Goal: Check status: Check status

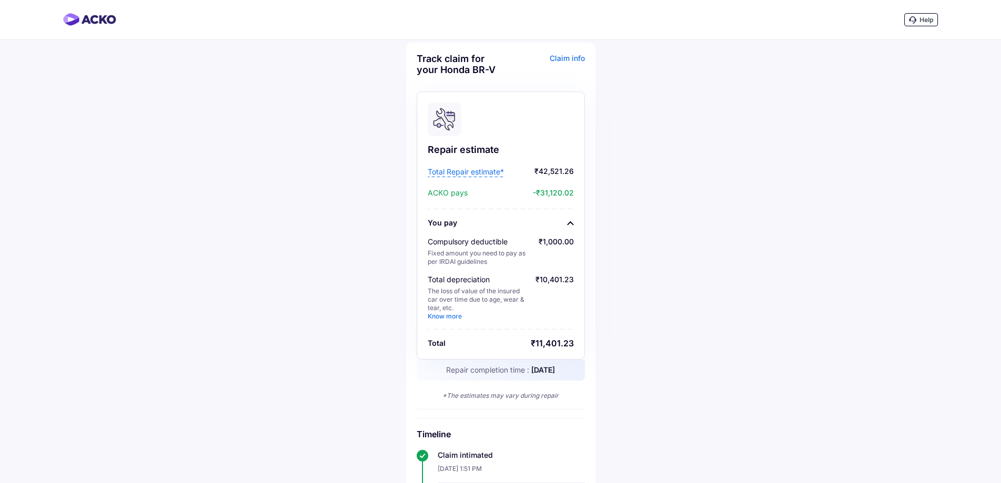
click at [687, 281] on div "Help Track claim for your Honda BR-V Claim info Repair estimate Total Repair es…" at bounding box center [500, 427] width 1001 height 855
click at [488, 173] on span "Total Repair estimate*" at bounding box center [466, 172] width 76 height 11
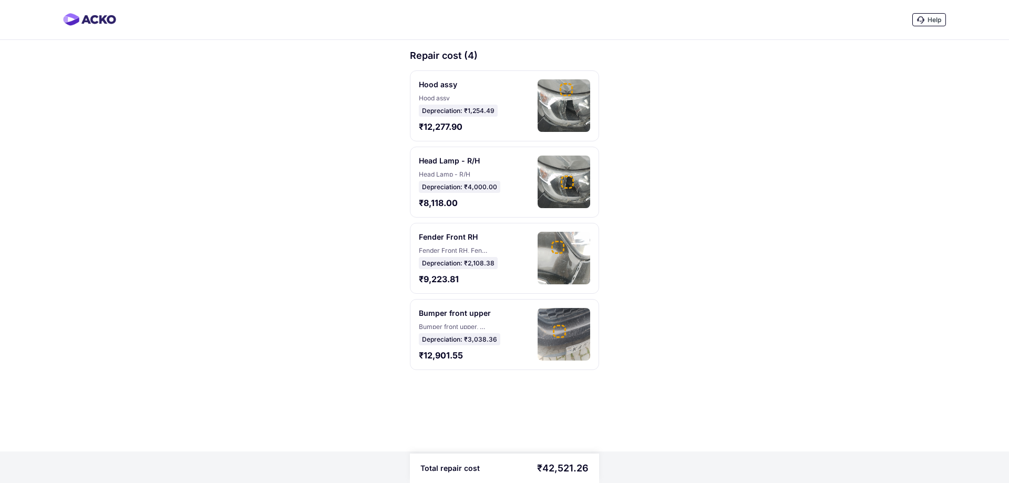
click at [541, 187] on img at bounding box center [564, 182] width 53 height 53
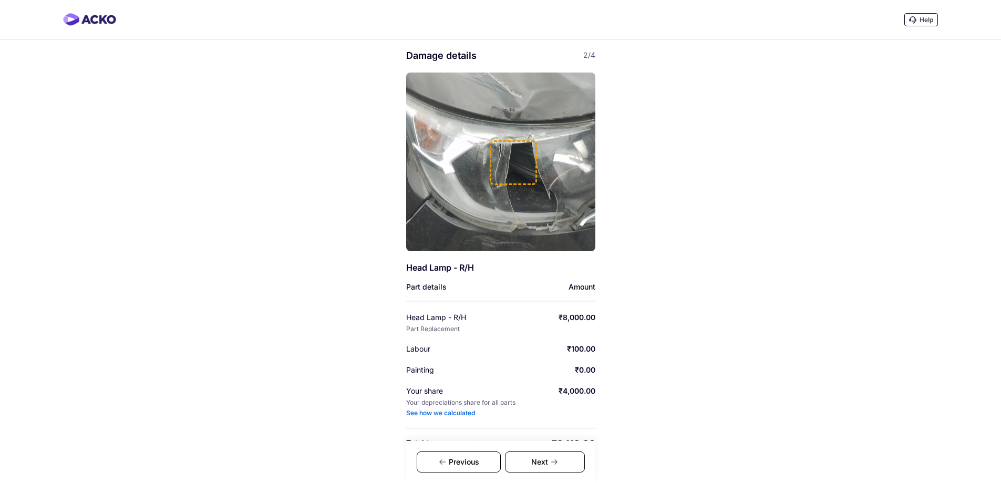
click at [522, 465] on div "Next" at bounding box center [545, 462] width 80 height 21
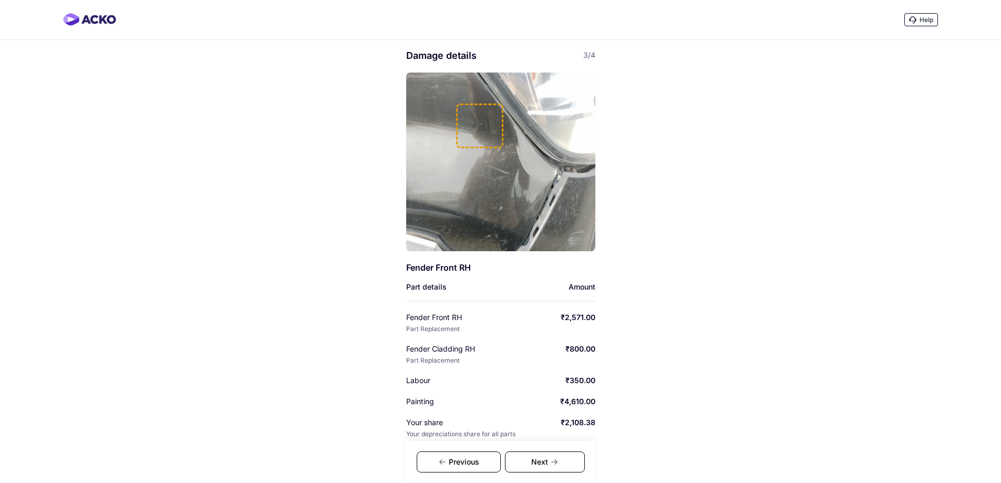
click at [522, 464] on div "Next" at bounding box center [545, 462] width 80 height 21
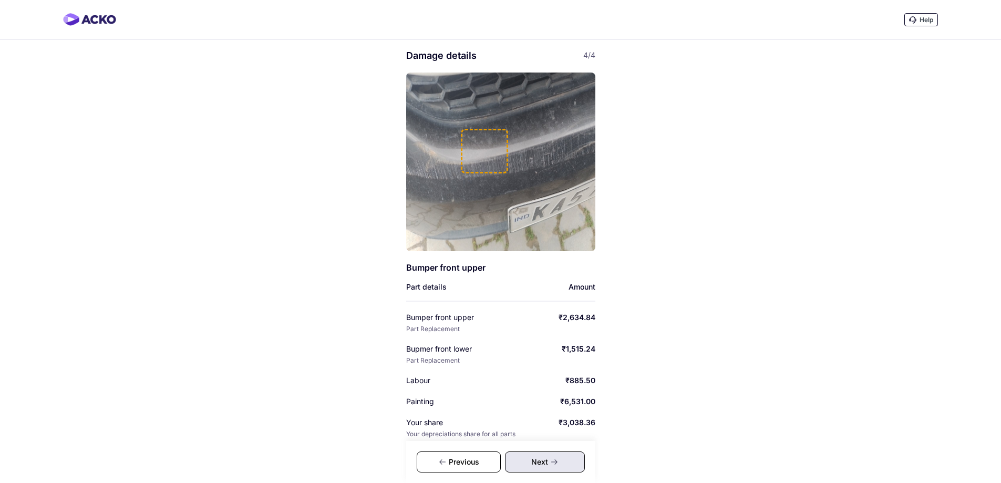
click at [522, 464] on div "Next" at bounding box center [545, 462] width 80 height 21
click at [483, 465] on div "Previous" at bounding box center [459, 462] width 84 height 21
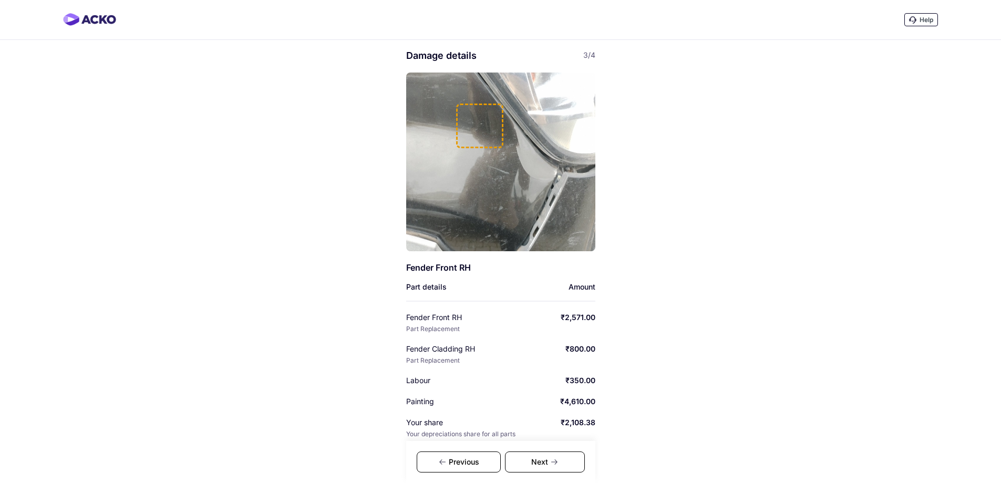
click at [483, 465] on div "Previous" at bounding box center [459, 462] width 84 height 21
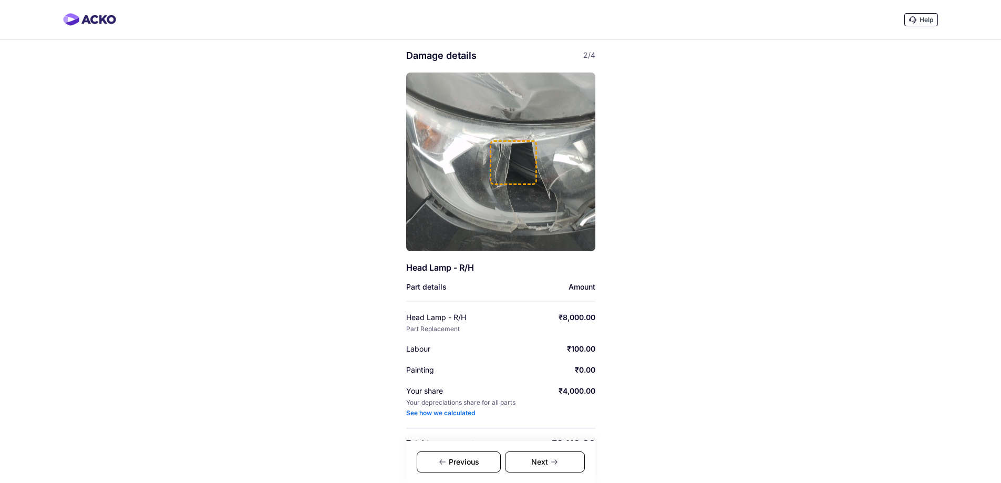
click at [483, 465] on div "Previous" at bounding box center [459, 462] width 84 height 21
click at [808, 347] on div "Help Damage details 1/4 Hood assy Part details Amount Hood assy Part Repaired ₹…" at bounding box center [500, 251] width 1001 height 503
click at [938, 110] on div "Help Damage details 1/4 Hood assy Part details Amount Hood assy Part Repaired ₹…" at bounding box center [500, 251] width 1001 height 503
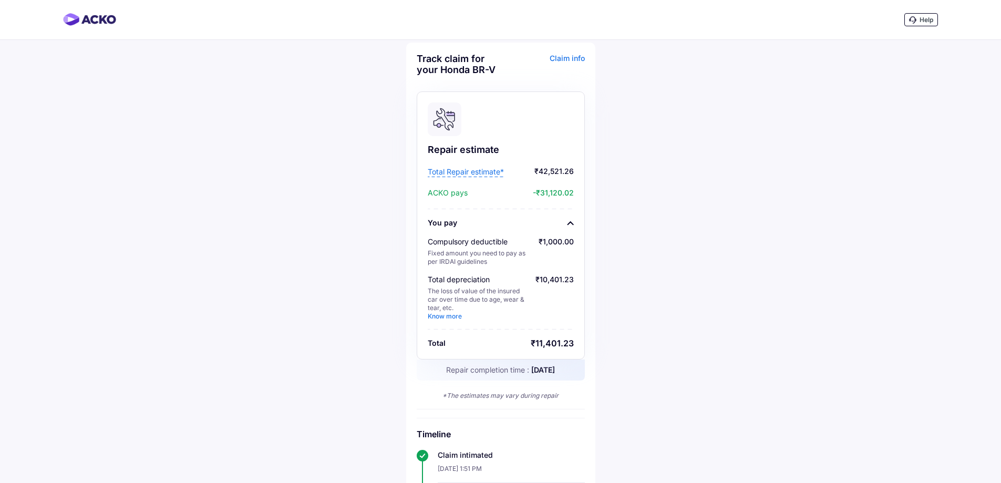
scroll to position [372, 0]
